Goal: Navigation & Orientation: Find specific page/section

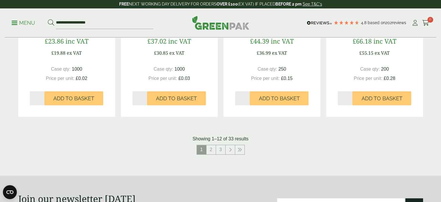
scroll to position [599, 0]
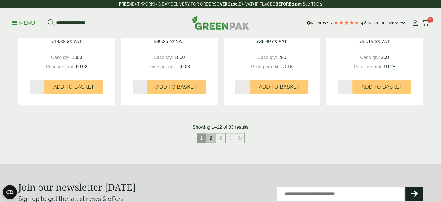
click at [211, 140] on link "2" at bounding box center [211, 137] width 9 height 9
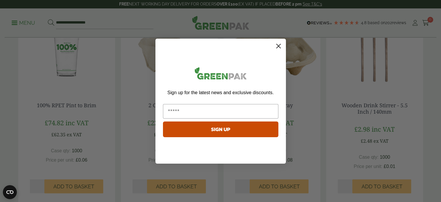
scroll to position [124, 0]
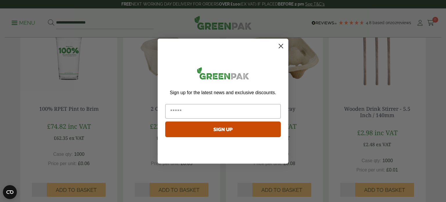
drag, startPoint x: 444, startPoint y: 131, endPoint x: 427, endPoint y: 19, distance: 112.6
click at [280, 46] on icon "Close dialog" at bounding box center [281, 46] width 4 height 4
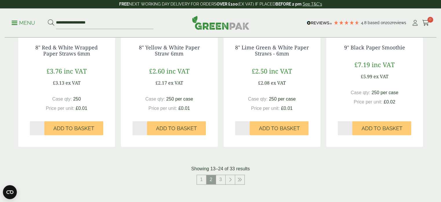
scroll to position [577, 0]
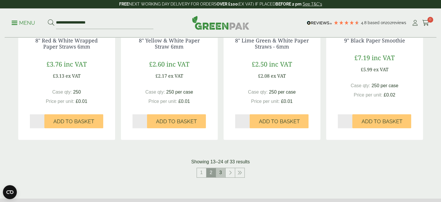
click at [219, 173] on link "3" at bounding box center [220, 172] width 9 height 9
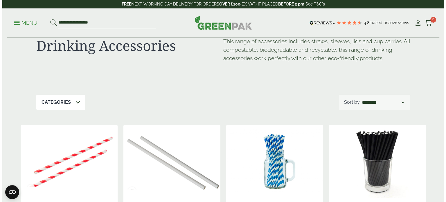
scroll to position [20, 0]
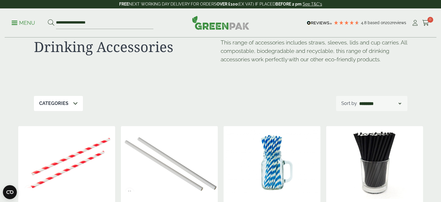
click at [17, 25] on p "Menu" at bounding box center [23, 22] width 23 height 7
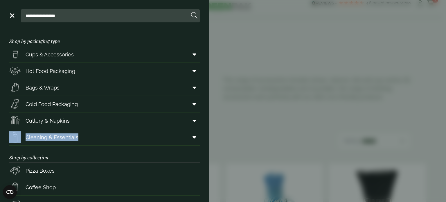
drag, startPoint x: 204, startPoint y: 117, endPoint x: 205, endPoint y: 139, distance: 22.1
click at [205, 139] on main "Shop by packaging type Cups & Accessories Hot Drink Paper Cups Smoothie Cups Pi…" at bounding box center [104, 115] width 209 height 172
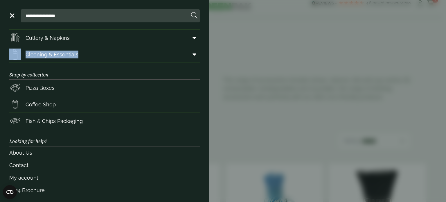
scroll to position [85, 0]
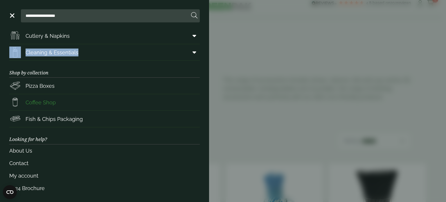
click at [31, 98] on span "Coffee Shop" at bounding box center [41, 102] width 30 height 8
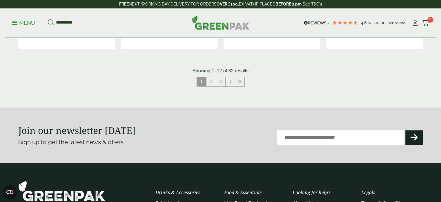
drag, startPoint x: 445, startPoint y: 29, endPoint x: 439, endPoint y: 160, distance: 131.0
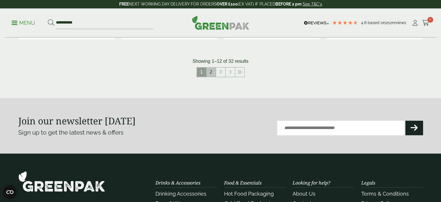
click at [209, 72] on link "2" at bounding box center [211, 71] width 9 height 9
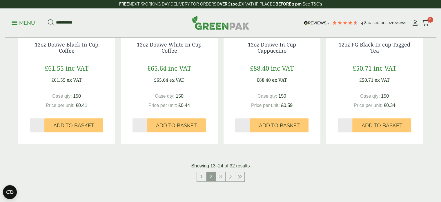
scroll to position [567, 0]
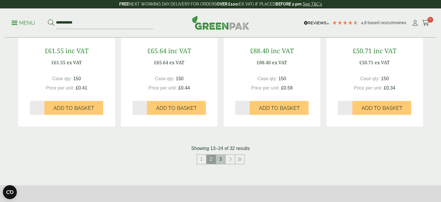
click at [221, 157] on link "3" at bounding box center [220, 158] width 9 height 9
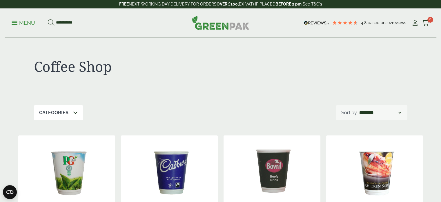
click at [432, 27] on div "**********" at bounding box center [221, 22] width 432 height 29
